Goal: Book appointment/travel/reservation

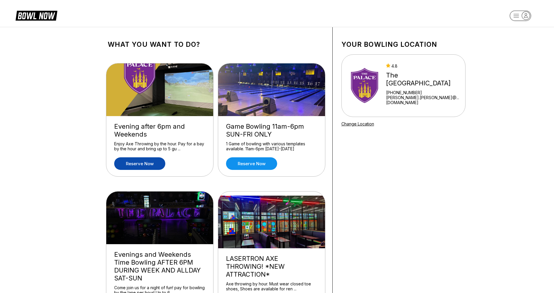
click at [140, 164] on link "Reserve now" at bounding box center [139, 163] width 51 height 13
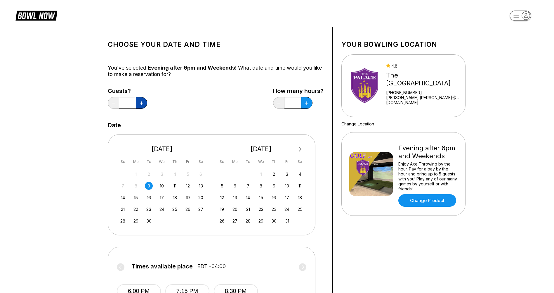
click at [141, 102] on icon at bounding box center [141, 102] width 3 height 3
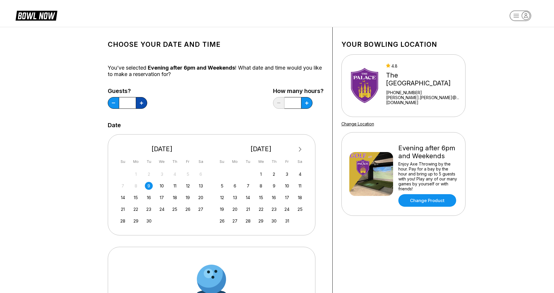
type input "*"
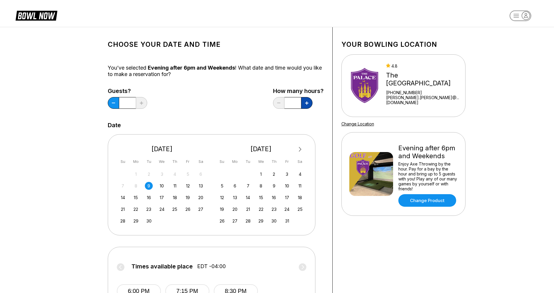
click at [307, 104] on icon at bounding box center [306, 102] width 3 height 3
click at [278, 105] on button at bounding box center [278, 103] width 11 height 12
click at [307, 105] on button at bounding box center [306, 103] width 11 height 12
click at [279, 104] on button at bounding box center [278, 103] width 11 height 12
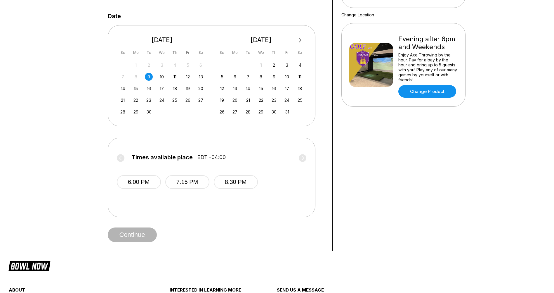
scroll to position [117, 0]
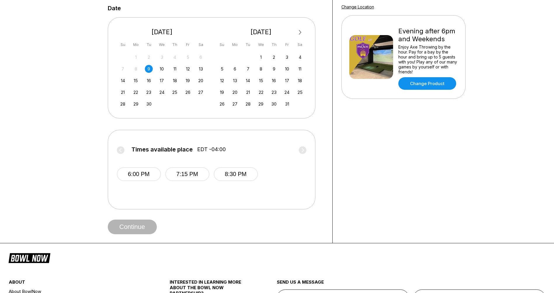
click at [206, 95] on div "[DATE] Su Mo Tu We Th Fr Sa 31 1 2 3 4 5 6 7 8 9 10 11 12 13 14 15 16 17 18 19 …" at bounding box center [162, 66] width 91 height 88
click at [201, 92] on div "27" at bounding box center [201, 92] width 8 height 8
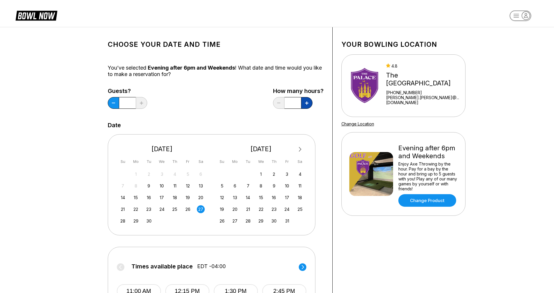
click at [306, 104] on icon at bounding box center [306, 102] width 3 height 3
type input "****"
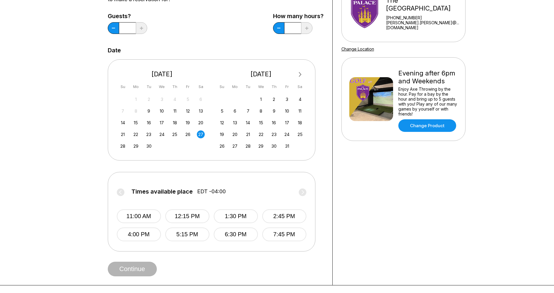
scroll to position [88, 0]
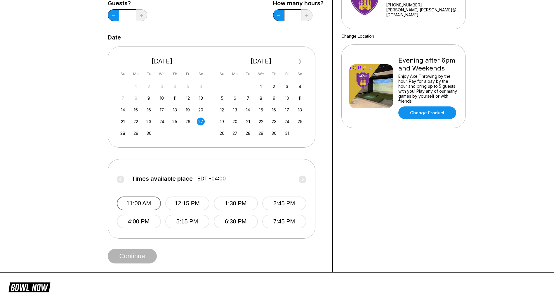
click at [137, 203] on button "11:00 AM" at bounding box center [139, 203] width 44 height 14
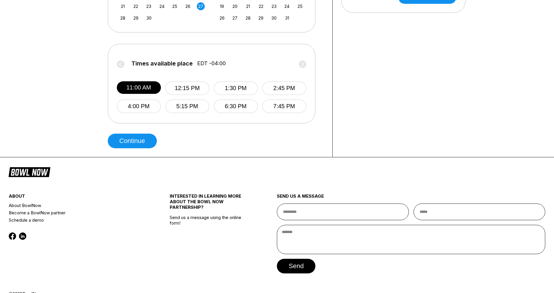
scroll to position [204, 0]
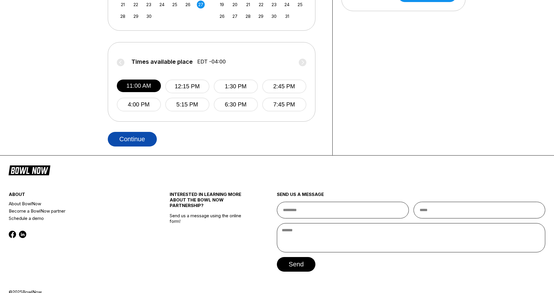
click at [141, 136] on button "Continue" at bounding box center [132, 139] width 49 height 15
select select "**"
